Goal: Task Accomplishment & Management: Complete application form

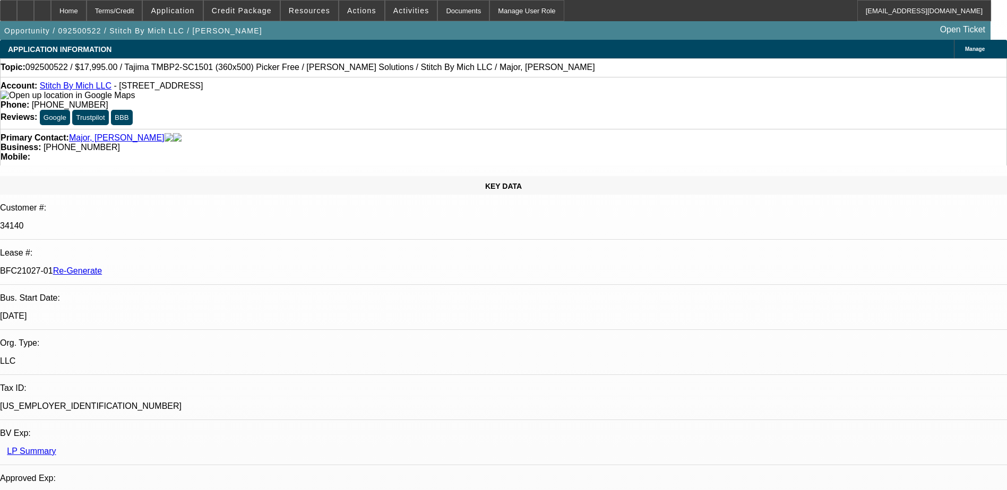
select select "0"
select select "2"
select select "0.1"
select select "4"
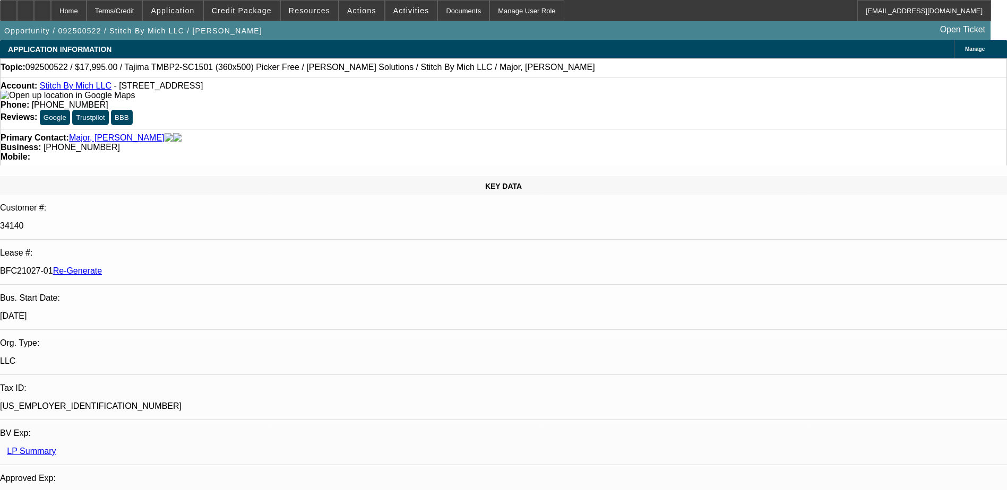
select select "0"
select select "2"
select select "0"
select select "6"
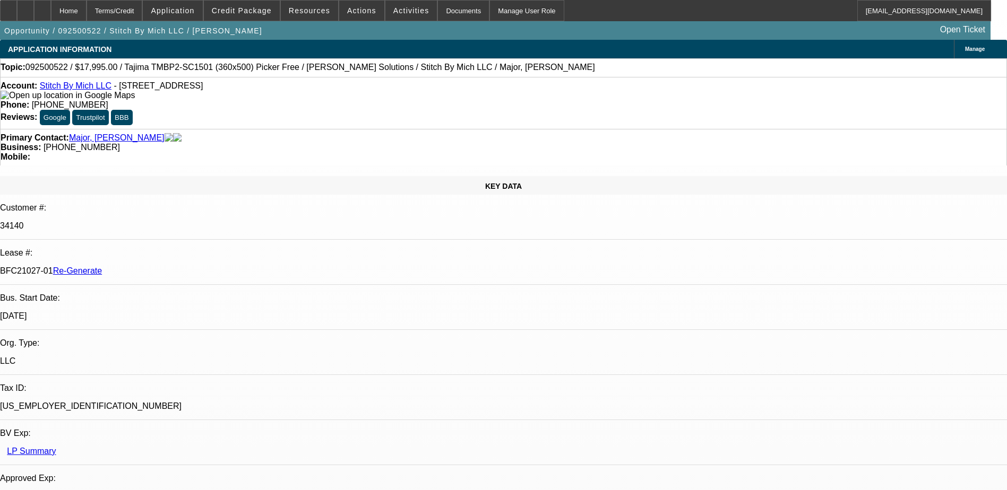
select select "0"
select select "2"
select select "0"
select select "6"
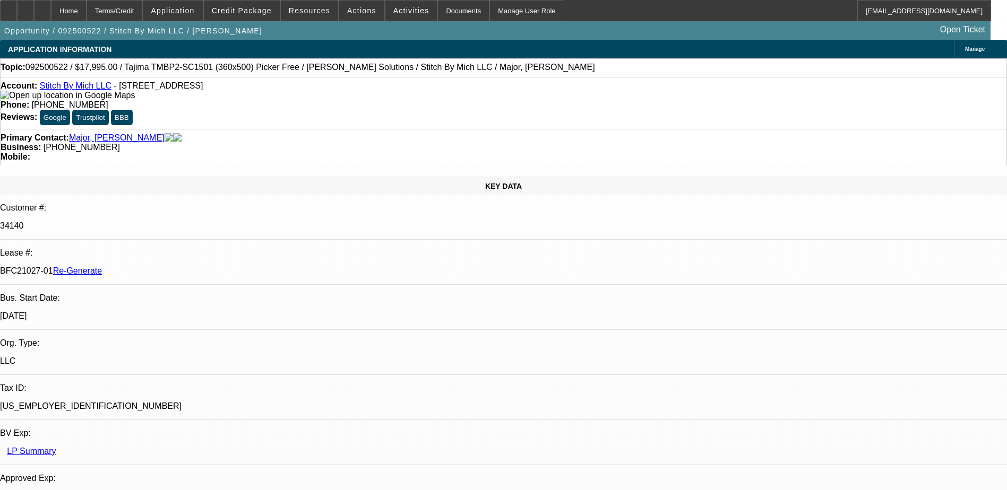
select select "0"
select select "2"
select select "0.1"
select select "4"
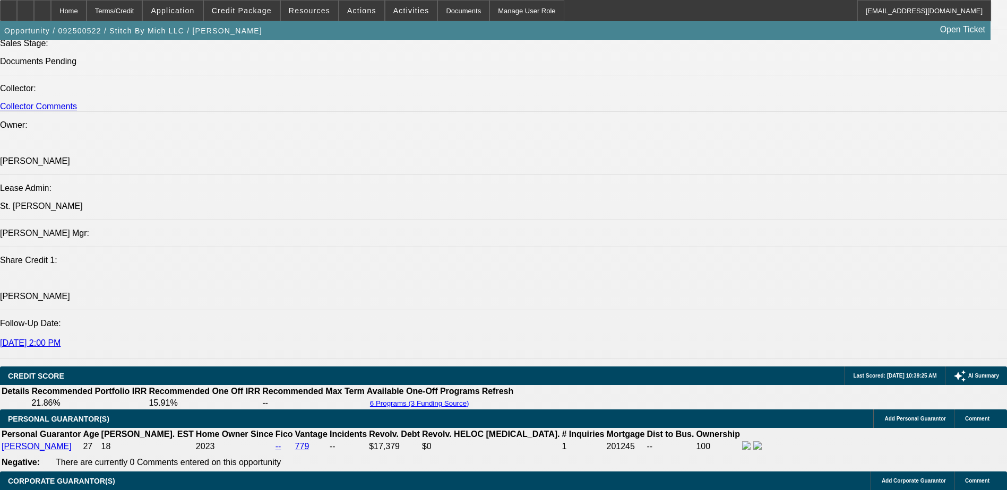
scroll to position [1221, 0]
